Goal: Information Seeking & Learning: Understand process/instructions

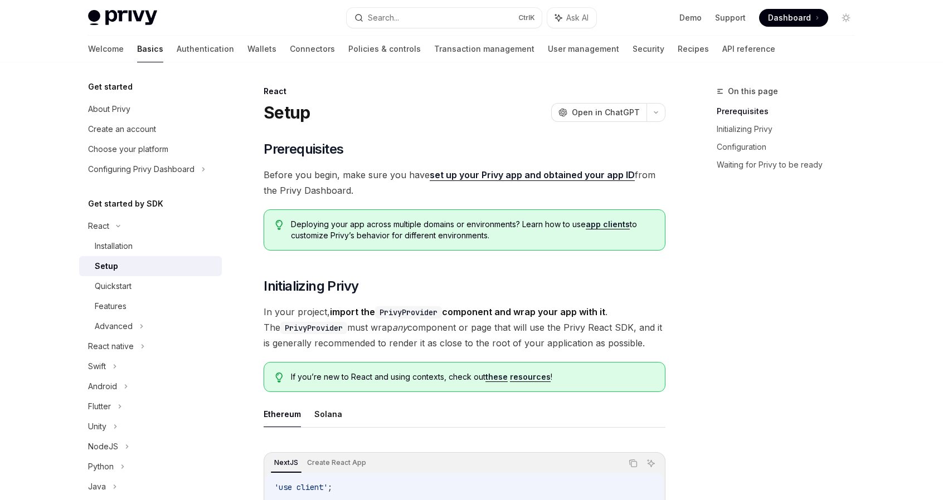
click at [563, 170] on link "set up your Privy app and obtained your app ID" at bounding box center [532, 175] width 205 height 12
type textarea "*"
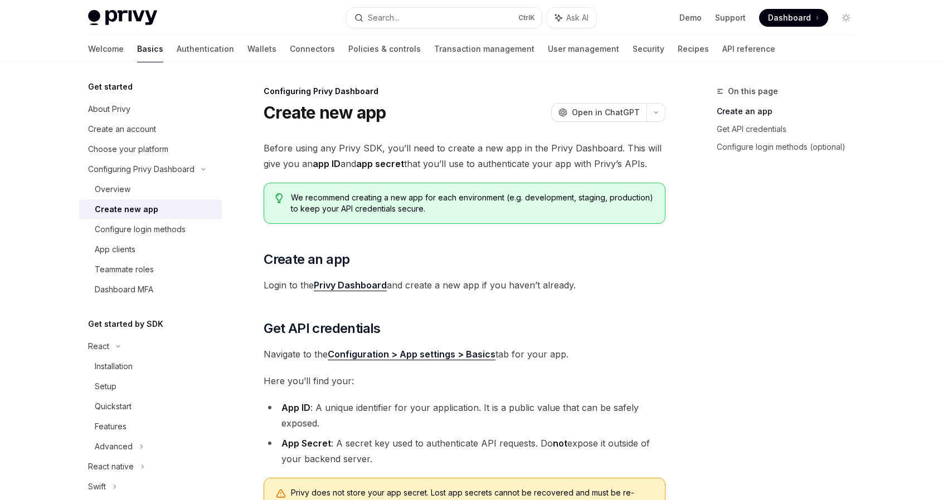
click at [348, 284] on link "Privy Dashboard" at bounding box center [350, 286] width 73 height 12
